Goal: Navigation & Orientation: Find specific page/section

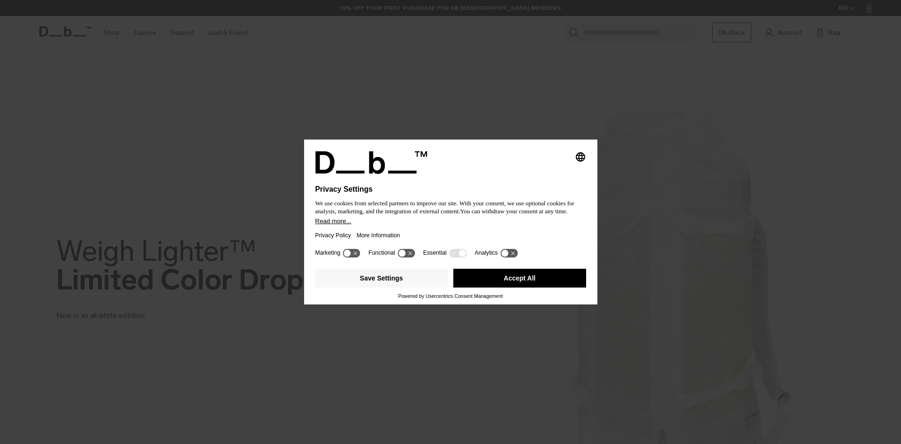
drag, startPoint x: 0, startPoint y: 0, endPoint x: 527, endPoint y: 174, distance: 555.1
click at [527, 174] on div at bounding box center [450, 179] width 271 height 11
click at [510, 284] on button "Accept All" at bounding box center [519, 277] width 133 height 19
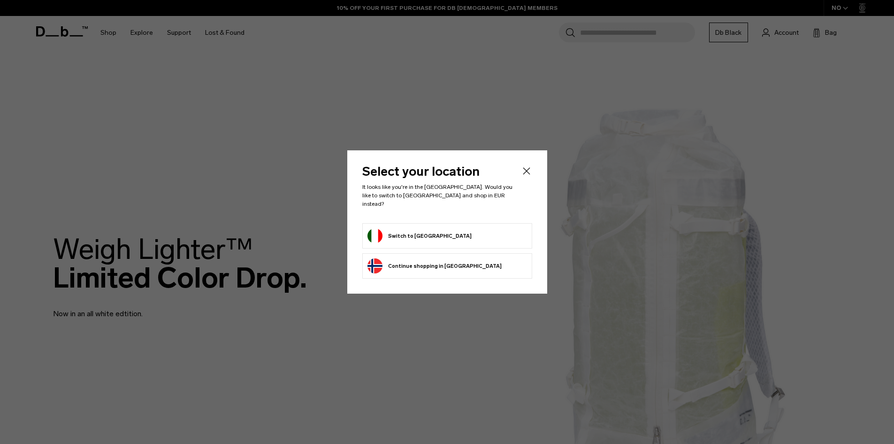
click at [531, 176] on icon "Close" at bounding box center [526, 170] width 11 height 11
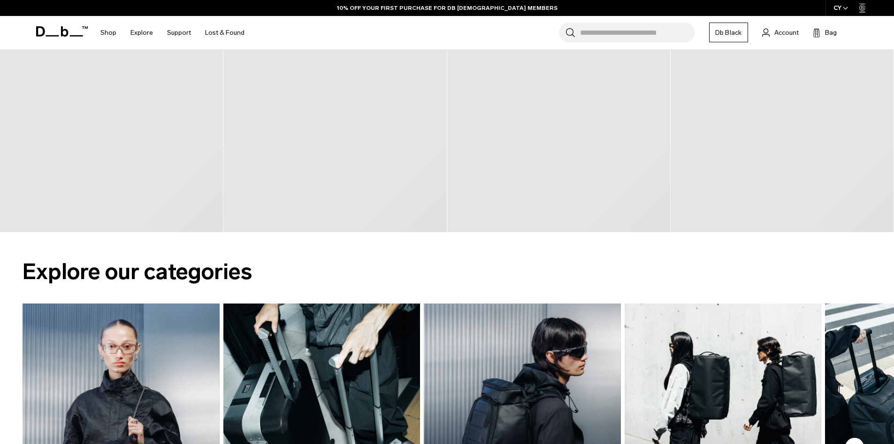
scroll to position [695, 0]
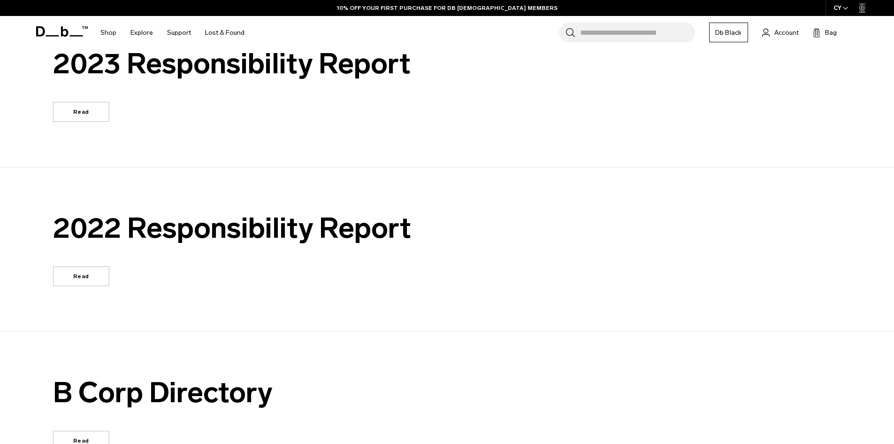
scroll to position [734, 0]
click at [90, 103] on link "Read" at bounding box center [81, 111] width 56 height 20
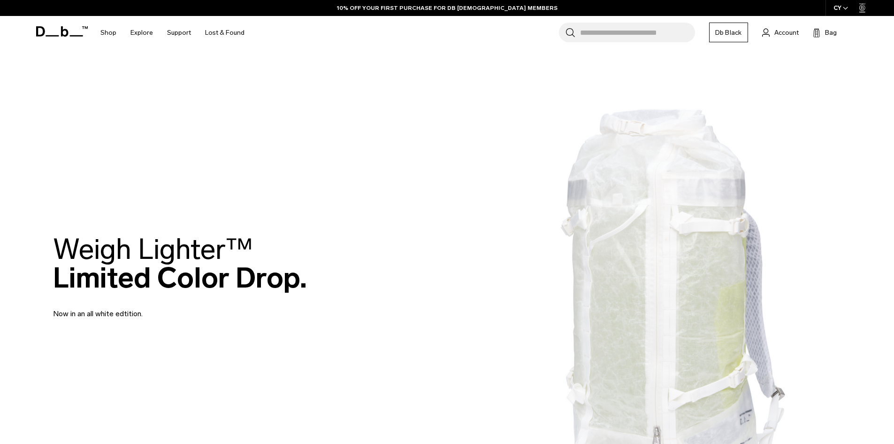
click at [61, 21] on h1 "Db" at bounding box center [62, 32] width 52 height 36
click at [62, 27] on icon at bounding box center [65, 31] width 8 height 10
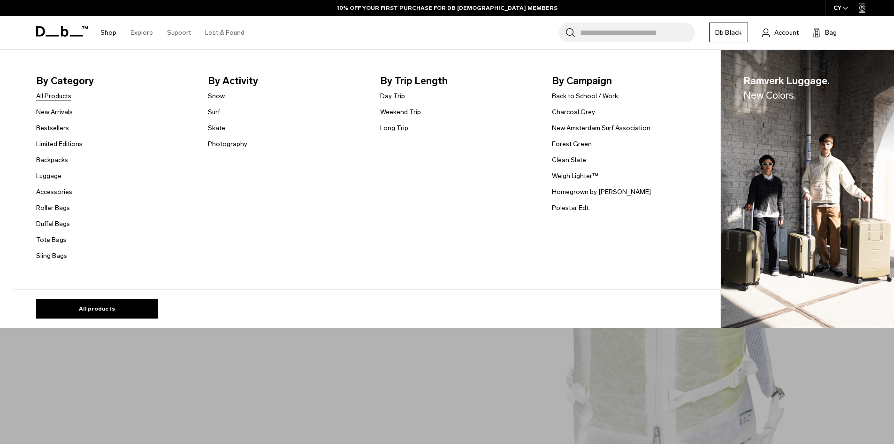
click at [59, 98] on link "All Products" at bounding box center [53, 96] width 35 height 10
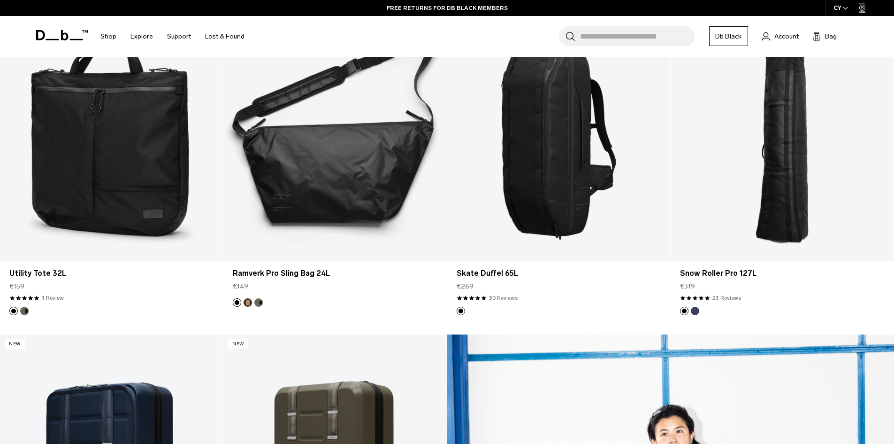
scroll to position [908, 0]
